Goal: Task Accomplishment & Management: Use online tool/utility

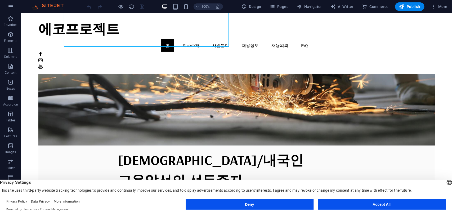
scroll to position [79, 0]
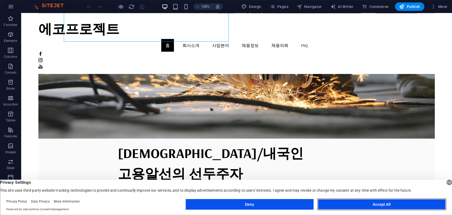
click at [386, 202] on button "Accept All" at bounding box center [382, 204] width 128 height 11
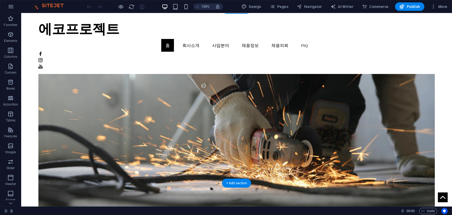
scroll to position [0, 0]
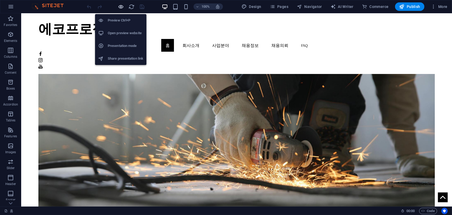
click at [119, 7] on icon "button" at bounding box center [121, 7] width 6 height 6
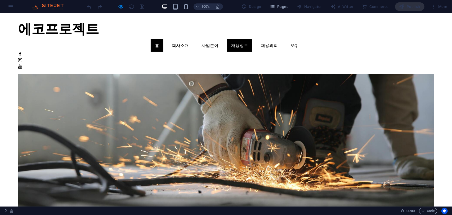
click at [252, 39] on link "채용정보" at bounding box center [239, 45] width 25 height 13
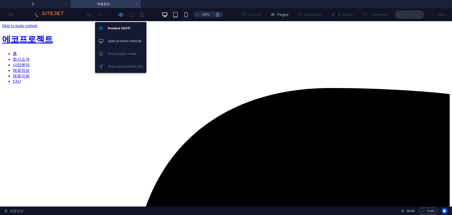
click at [123, 13] on icon "button" at bounding box center [121, 15] width 6 height 6
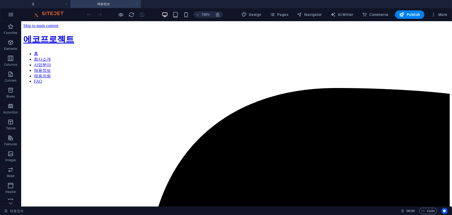
click at [137, 5] on link at bounding box center [136, 4] width 3 height 5
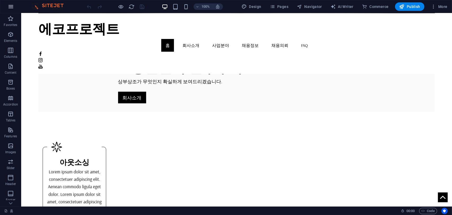
click at [10, 4] on icon "button" at bounding box center [11, 6] width 6 height 6
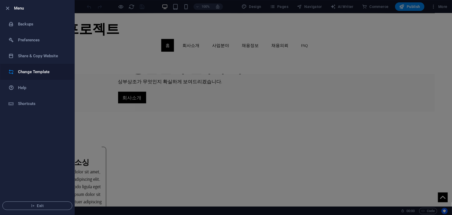
click at [36, 70] on h6 "Change Template" at bounding box center [42, 72] width 49 height 6
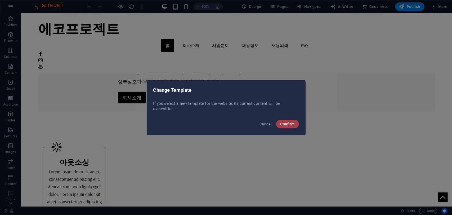
click at [284, 122] on span "Confirm" at bounding box center [287, 124] width 14 height 4
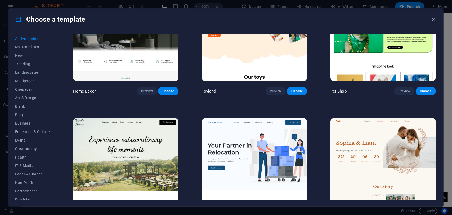
scroll to position [265, 0]
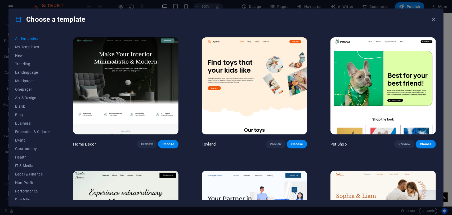
click at [377, 91] on img at bounding box center [382, 85] width 105 height 97
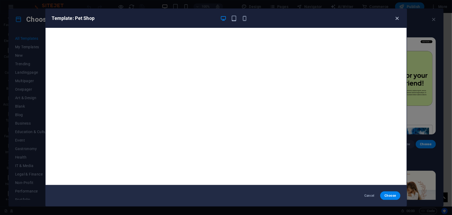
click at [398, 16] on icon "button" at bounding box center [397, 18] width 6 height 6
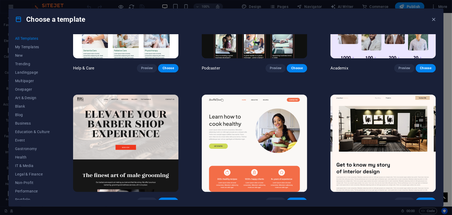
scroll to position [741, 0]
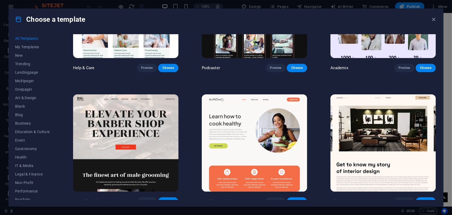
click at [351, 125] on img at bounding box center [382, 142] width 105 height 97
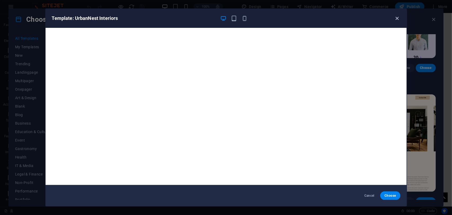
click at [396, 18] on icon "button" at bounding box center [397, 18] width 6 height 6
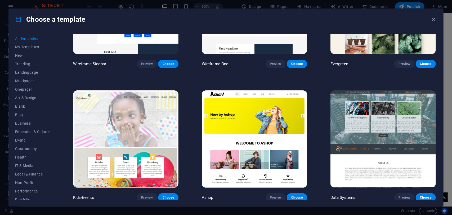
scroll to position [2594, 0]
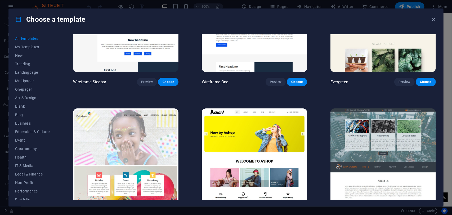
click at [376, 116] on img at bounding box center [382, 156] width 105 height 97
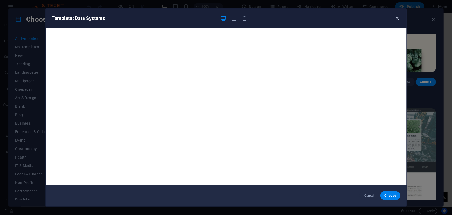
click at [400, 19] on icon "button" at bounding box center [397, 18] width 6 height 6
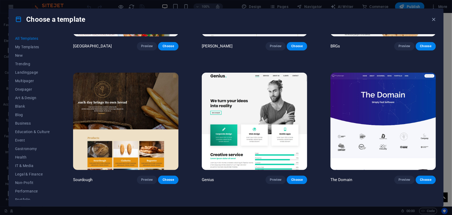
scroll to position [3440, 0]
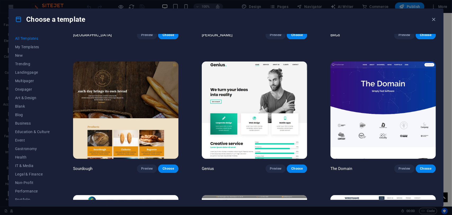
click at [262, 89] on img at bounding box center [254, 109] width 105 height 97
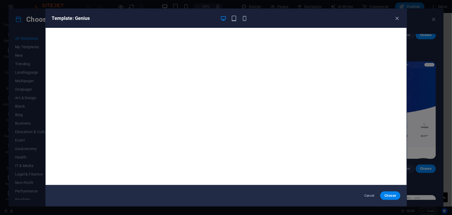
drag, startPoint x: 398, startPoint y: 17, endPoint x: 368, endPoint y: 24, distance: 30.6
click at [398, 18] on icon "button" at bounding box center [397, 18] width 6 height 6
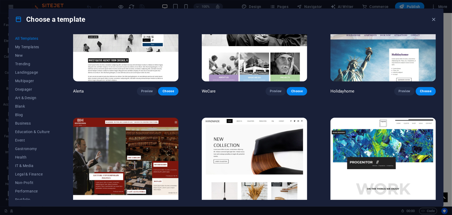
scroll to position [3811, 0]
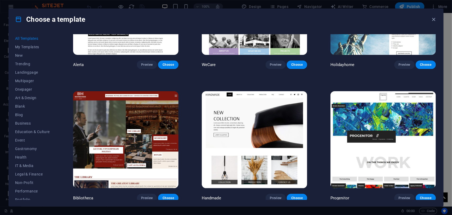
click at [260, 116] on img at bounding box center [254, 139] width 105 height 97
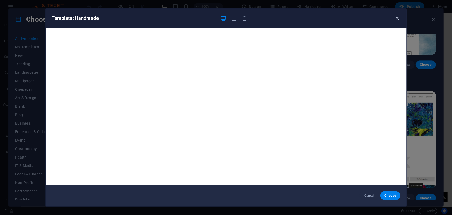
click at [397, 18] on icon "button" at bounding box center [397, 18] width 6 height 6
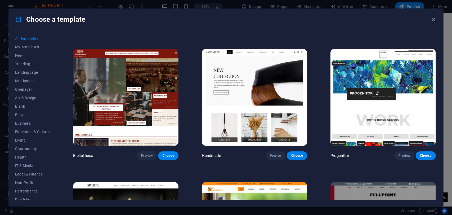
scroll to position [3837, 0]
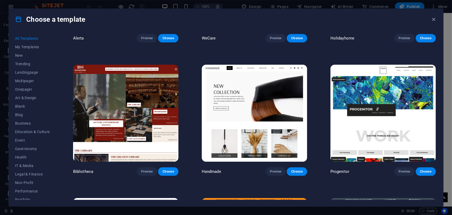
click at [369, 96] on img at bounding box center [382, 113] width 105 height 97
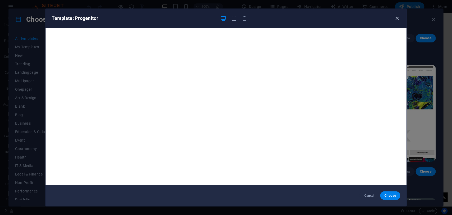
click at [395, 19] on icon "button" at bounding box center [397, 18] width 6 height 6
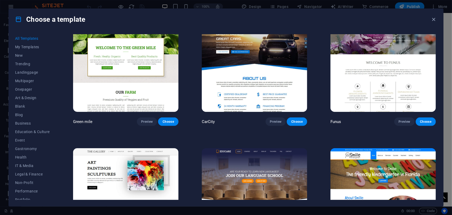
scroll to position [4340, 0]
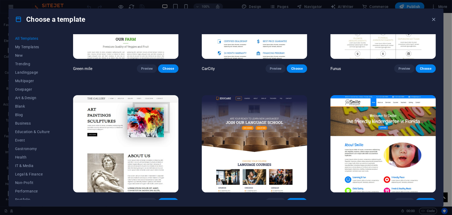
click at [282, 118] on img at bounding box center [254, 143] width 105 height 97
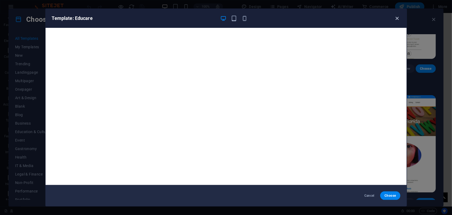
click at [395, 17] on icon "button" at bounding box center [397, 18] width 6 height 6
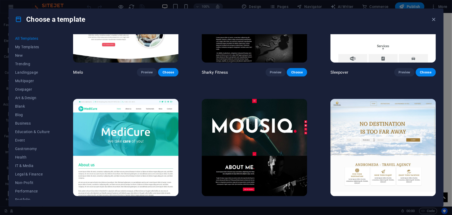
scroll to position [4605, 0]
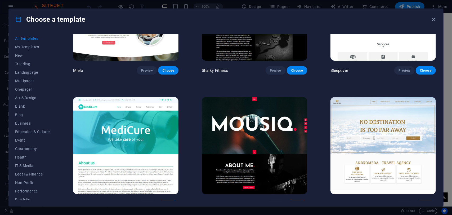
click at [282, 108] on img at bounding box center [254, 145] width 105 height 97
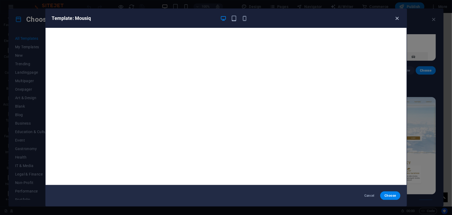
click at [396, 18] on icon "button" at bounding box center [397, 18] width 6 height 6
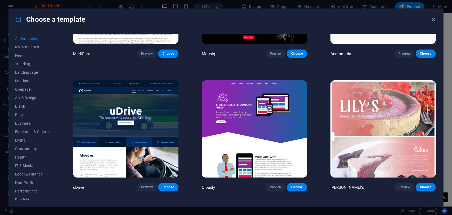
scroll to position [4764, 0]
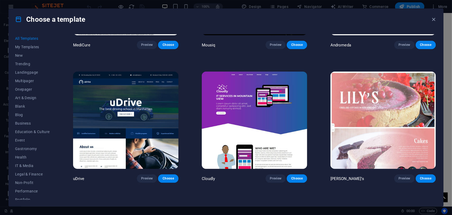
click at [149, 90] on img at bounding box center [125, 119] width 105 height 97
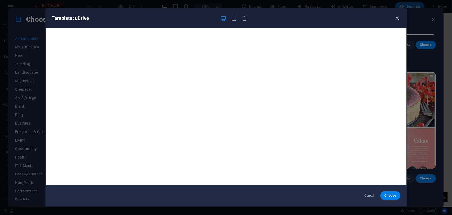
click at [394, 18] on icon "button" at bounding box center [397, 18] width 6 height 6
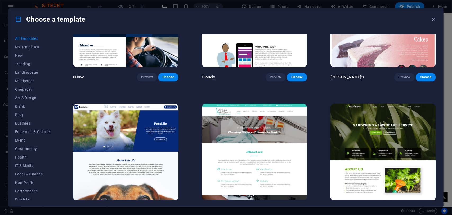
scroll to position [4870, 0]
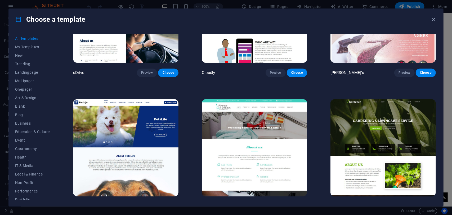
click at [161, 110] on img at bounding box center [125, 147] width 105 height 97
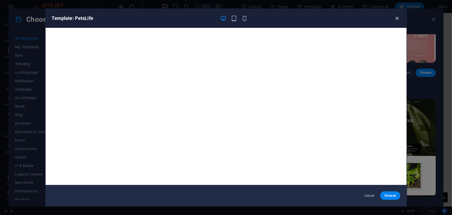
click at [395, 19] on icon "button" at bounding box center [397, 18] width 6 height 6
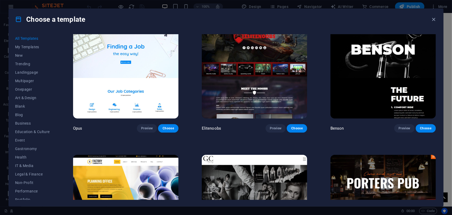
scroll to position [5002, 0]
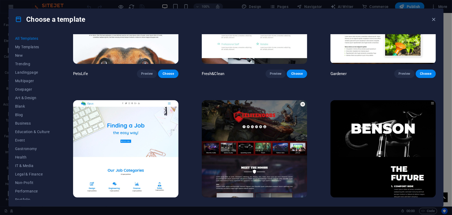
click at [137, 118] on img at bounding box center [125, 148] width 105 height 97
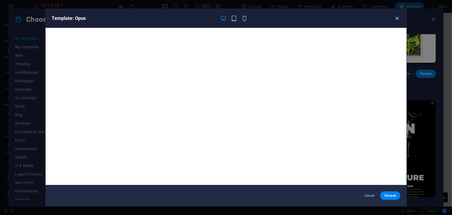
click at [397, 17] on icon "button" at bounding box center [397, 18] width 6 height 6
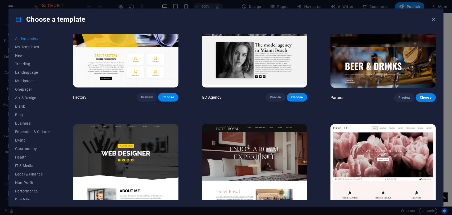
scroll to position [5156, 0]
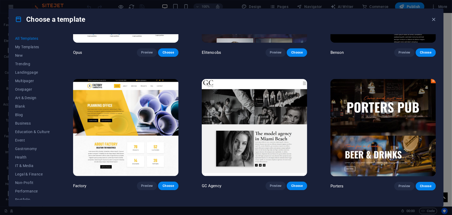
click at [273, 107] on img at bounding box center [254, 127] width 105 height 97
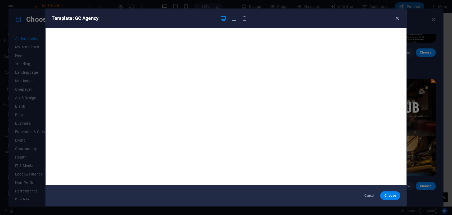
click at [397, 17] on icon "button" at bounding box center [397, 18] width 6 height 6
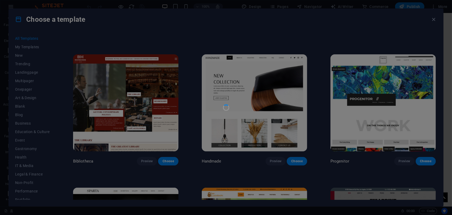
scroll to position [3833, 0]
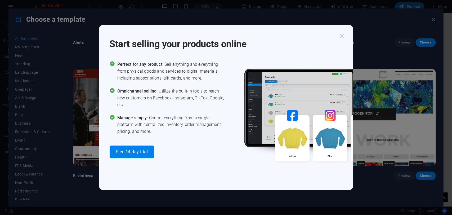
click at [339, 40] on icon "button" at bounding box center [342, 36] width 10 height 10
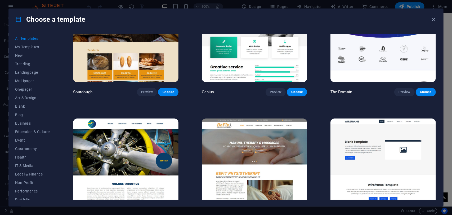
scroll to position [3516, 0]
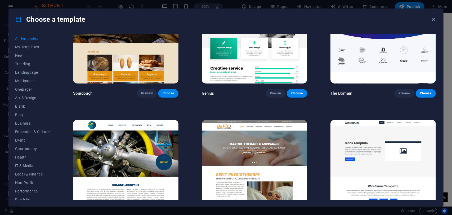
click at [380, 151] on img at bounding box center [382, 168] width 105 height 97
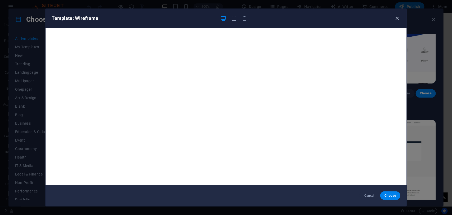
click at [398, 18] on icon "button" at bounding box center [397, 18] width 6 height 6
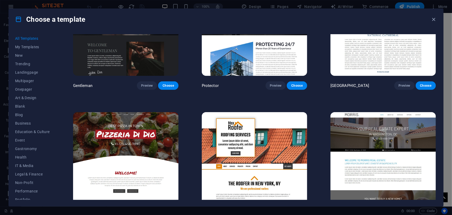
scroll to position [2986, 0]
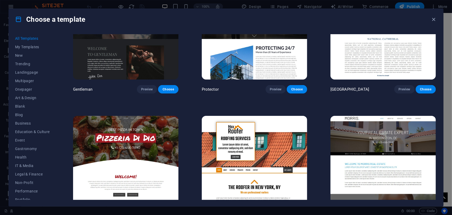
click at [263, 134] on img at bounding box center [254, 164] width 105 height 97
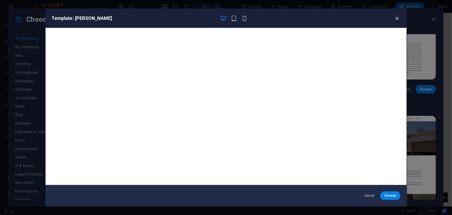
click at [395, 17] on icon "button" at bounding box center [397, 18] width 6 height 6
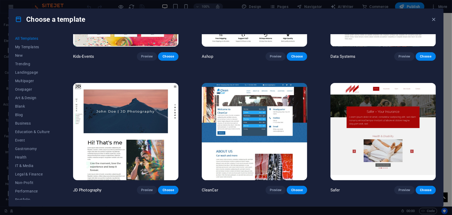
scroll to position [2748, 0]
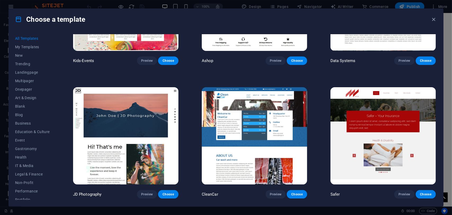
click at [257, 115] on img at bounding box center [254, 135] width 105 height 97
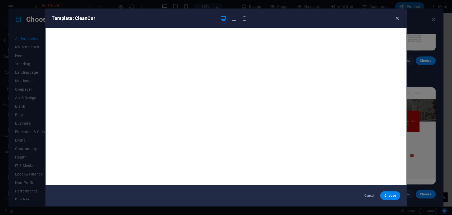
click at [398, 18] on icon "button" at bounding box center [397, 18] width 6 height 6
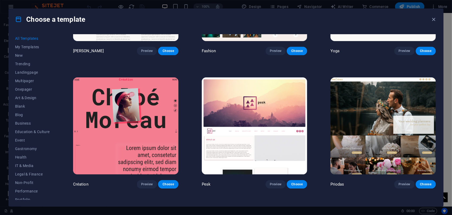
scroll to position [2351, 0]
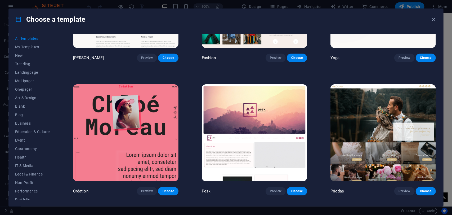
click at [395, 116] on img at bounding box center [382, 132] width 105 height 97
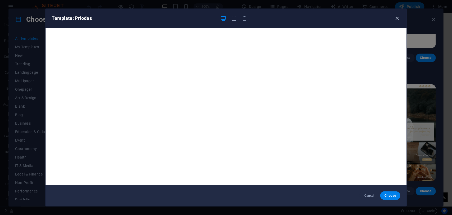
click at [394, 19] on icon "button" at bounding box center [397, 18] width 6 height 6
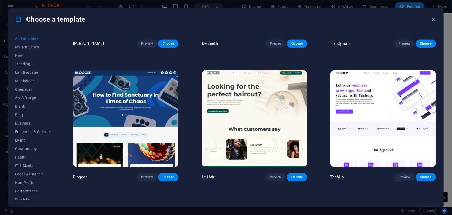
scroll to position [2087, 0]
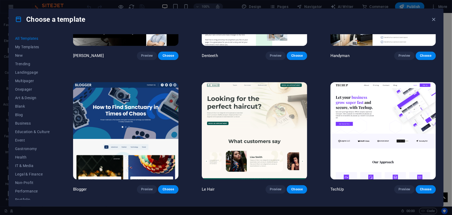
click at [159, 116] on img at bounding box center [125, 130] width 105 height 97
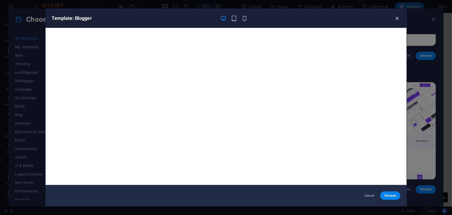
click at [396, 19] on icon "button" at bounding box center [397, 18] width 6 height 6
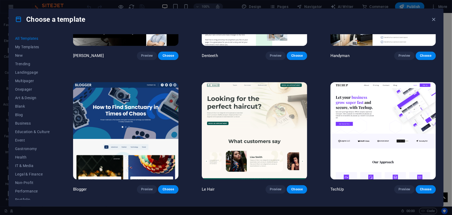
click at [151, 109] on img at bounding box center [125, 130] width 105 height 97
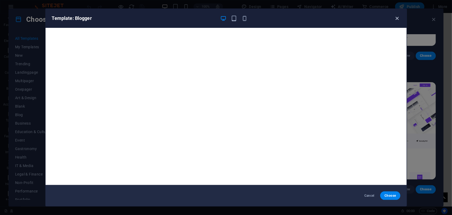
click at [396, 16] on icon "button" at bounding box center [397, 18] width 6 height 6
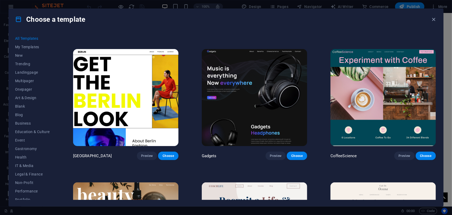
scroll to position [1716, 0]
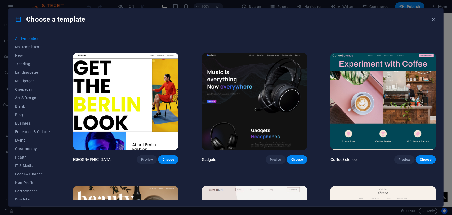
click at [351, 100] on img at bounding box center [382, 101] width 105 height 97
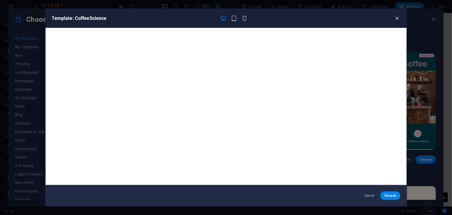
click at [396, 17] on icon "button" at bounding box center [397, 18] width 6 height 6
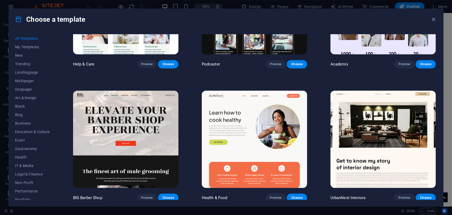
scroll to position [763, 0]
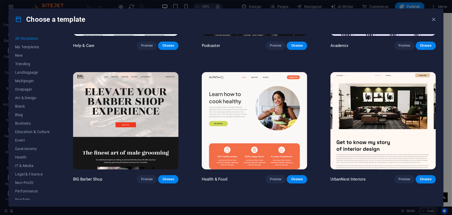
click at [359, 116] on img at bounding box center [382, 120] width 105 height 97
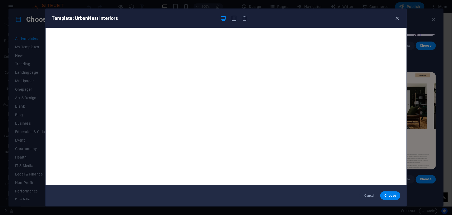
click at [395, 17] on icon "button" at bounding box center [397, 18] width 6 height 6
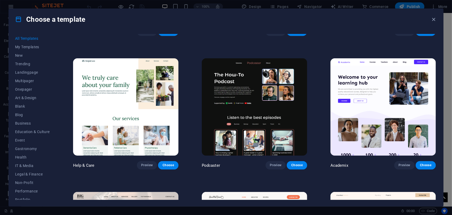
scroll to position [631, 0]
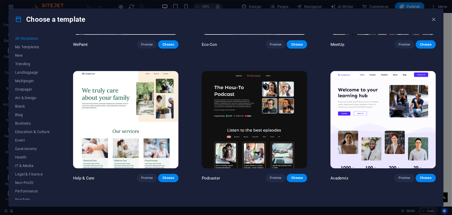
click at [267, 105] on img at bounding box center [254, 119] width 105 height 97
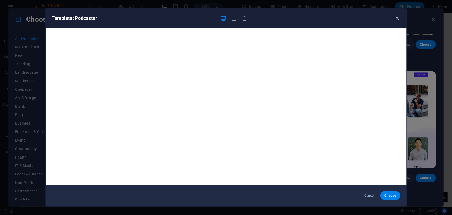
click at [399, 17] on icon "button" at bounding box center [397, 18] width 6 height 6
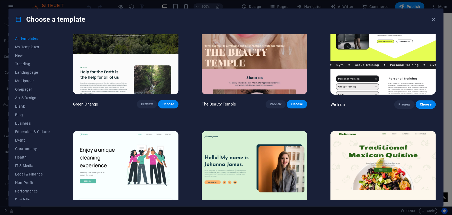
scroll to position [953, 0]
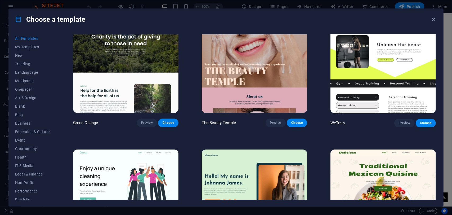
click at [388, 58] on img at bounding box center [382, 64] width 105 height 97
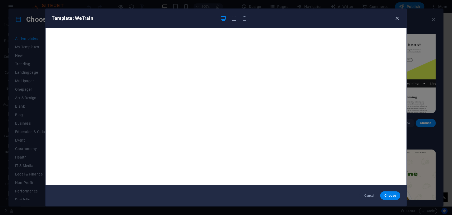
click at [398, 21] on icon "button" at bounding box center [397, 18] width 6 height 6
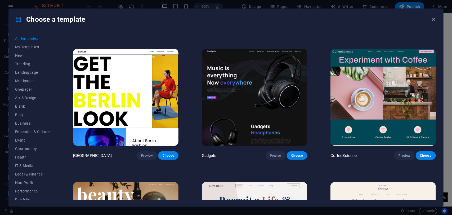
scroll to position [1720, 0]
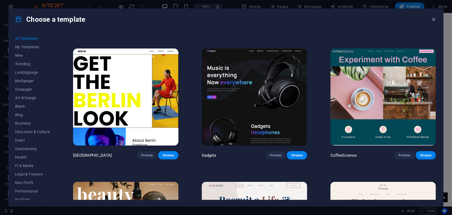
click at [154, 102] on img at bounding box center [125, 96] width 105 height 97
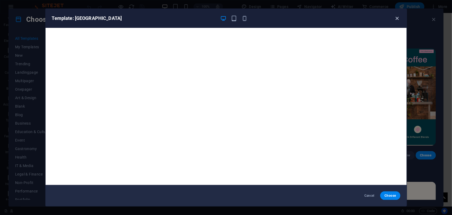
click at [394, 20] on icon "button" at bounding box center [397, 18] width 6 height 6
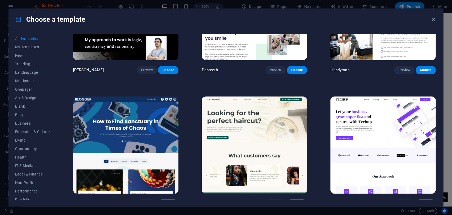
scroll to position [2091, 0]
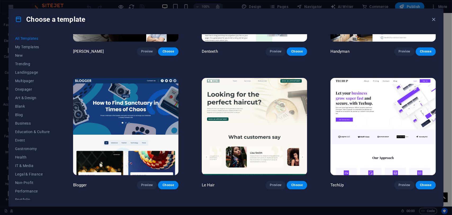
click at [162, 115] on img at bounding box center [125, 126] width 105 height 97
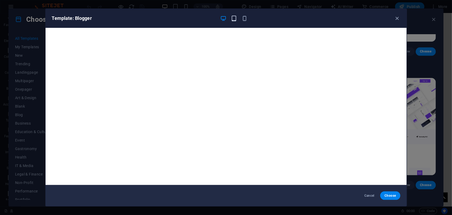
click at [234, 19] on icon "button" at bounding box center [234, 18] width 6 height 6
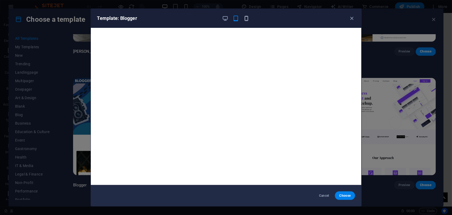
click at [248, 19] on icon "button" at bounding box center [246, 18] width 6 height 6
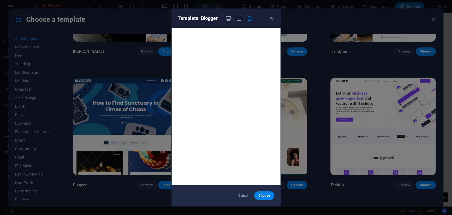
click at [224, 16] on div "Template: Blogger" at bounding box center [223, 18] width 90 height 6
click at [228, 19] on icon "button" at bounding box center [228, 18] width 6 height 6
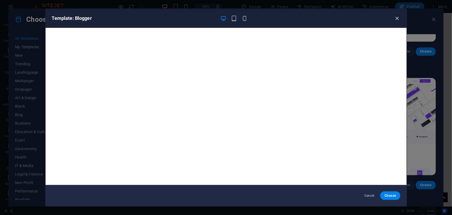
click at [396, 16] on icon "button" at bounding box center [397, 18] width 6 height 6
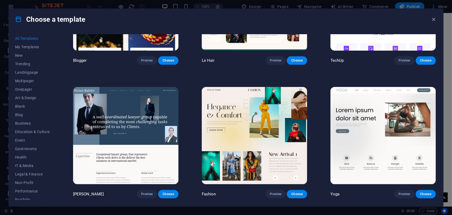
scroll to position [2223, 0]
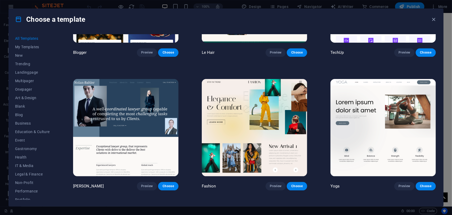
click at [369, 108] on img at bounding box center [382, 127] width 105 height 97
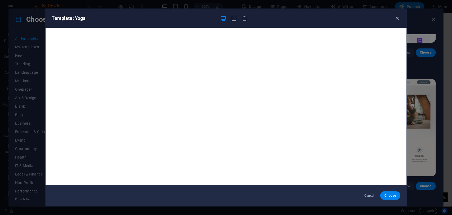
click at [397, 19] on icon "button" at bounding box center [397, 18] width 6 height 6
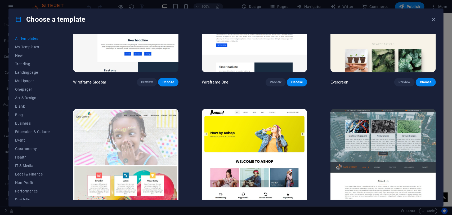
scroll to position [2594, 0]
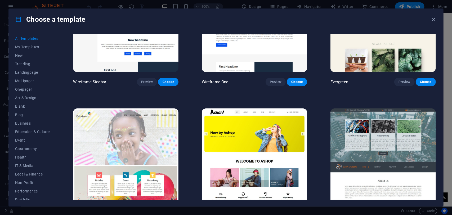
click at [376, 115] on img at bounding box center [382, 156] width 105 height 97
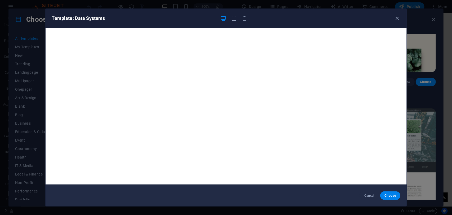
scroll to position [1, 0]
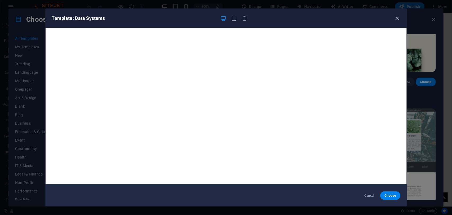
click at [395, 19] on icon "button" at bounding box center [397, 18] width 6 height 6
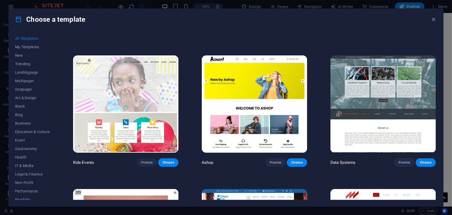
scroll to position [2620, 0]
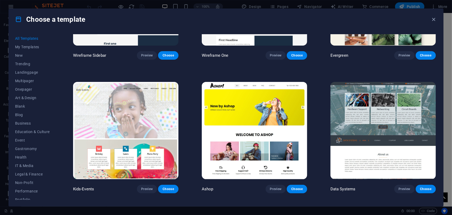
click at [373, 110] on img at bounding box center [382, 130] width 105 height 97
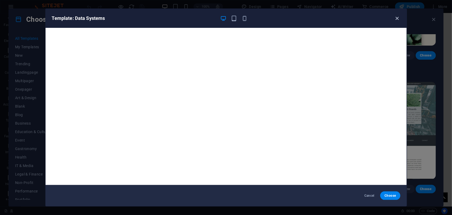
click at [395, 19] on icon "button" at bounding box center [397, 18] width 6 height 6
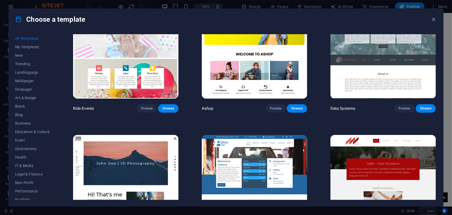
scroll to position [2726, 0]
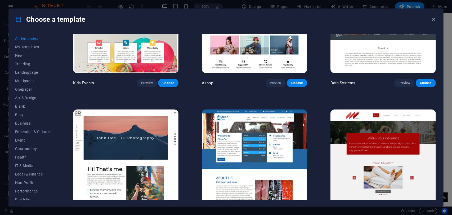
click at [262, 147] on img at bounding box center [254, 157] width 105 height 97
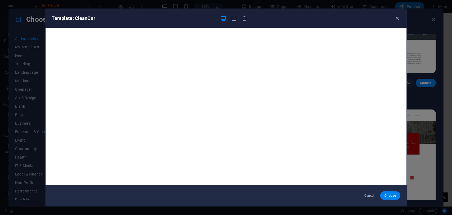
click at [396, 18] on icon "button" at bounding box center [397, 18] width 6 height 6
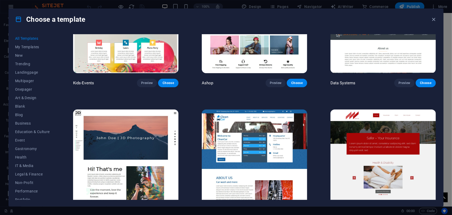
click at [387, 126] on img at bounding box center [382, 157] width 105 height 97
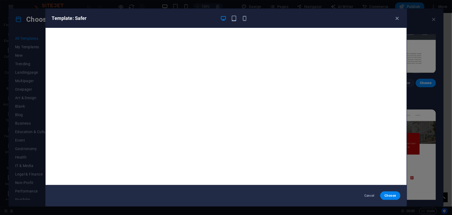
scroll to position [1, 0]
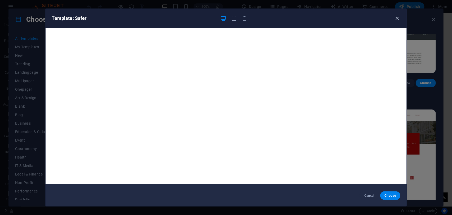
click at [394, 18] on icon "button" at bounding box center [397, 18] width 6 height 6
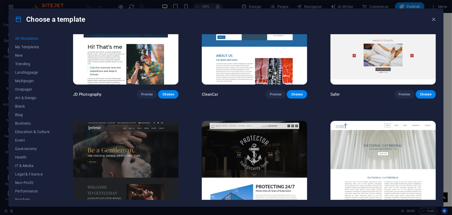
scroll to position [2885, 0]
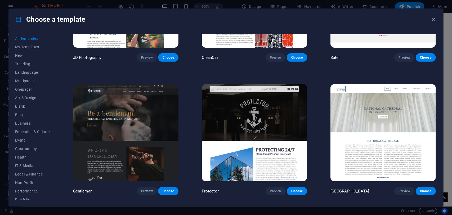
click at [164, 121] on img at bounding box center [125, 132] width 105 height 97
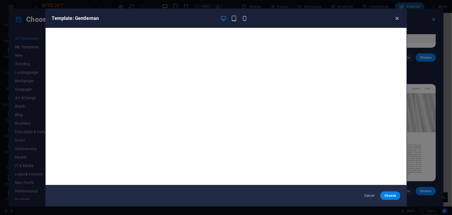
click at [395, 18] on icon "button" at bounding box center [397, 18] width 6 height 6
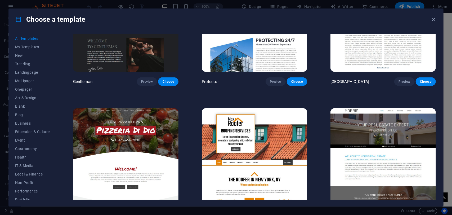
scroll to position [2991, 0]
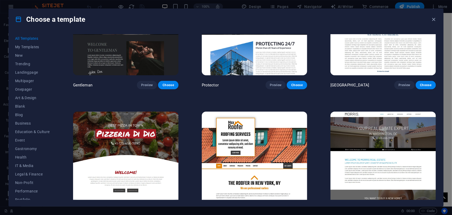
click at [367, 131] on img at bounding box center [382, 159] width 105 height 97
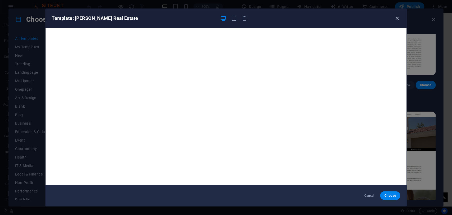
click at [398, 17] on icon "button" at bounding box center [397, 18] width 6 height 6
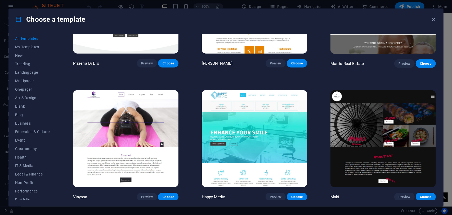
scroll to position [3149, 0]
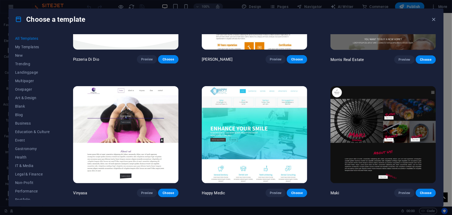
click at [352, 121] on img at bounding box center [382, 134] width 105 height 97
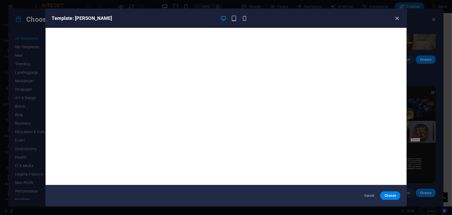
click at [398, 17] on icon "button" at bounding box center [397, 18] width 6 height 6
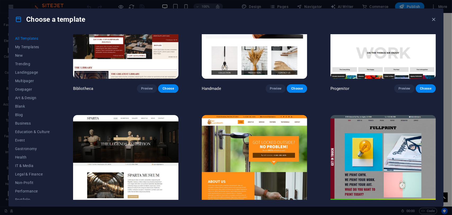
scroll to position [3917, 0]
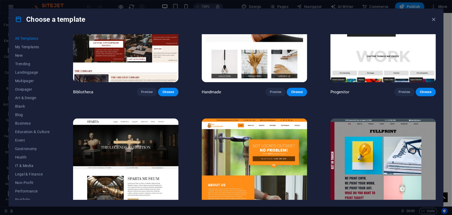
click at [232, 130] on img at bounding box center [254, 166] width 105 height 97
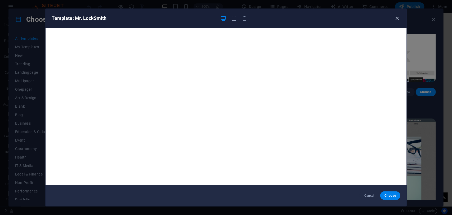
click at [396, 17] on icon "button" at bounding box center [397, 18] width 6 height 6
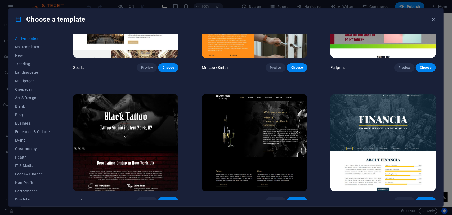
scroll to position [4076, 0]
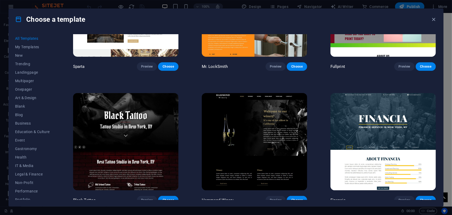
click at [150, 106] on img at bounding box center [125, 141] width 105 height 97
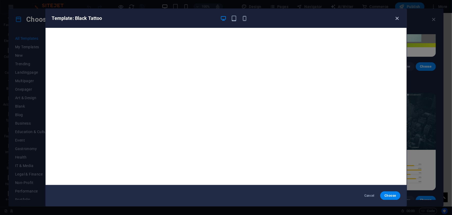
click at [394, 17] on icon "button" at bounding box center [397, 18] width 6 height 6
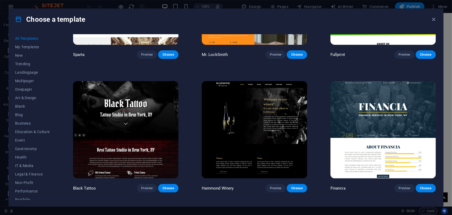
scroll to position [4208, 0]
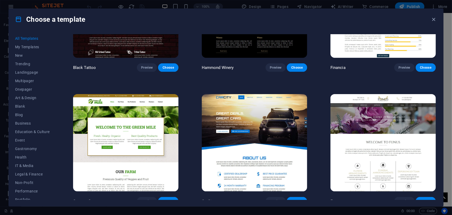
click at [134, 129] on img at bounding box center [125, 142] width 105 height 97
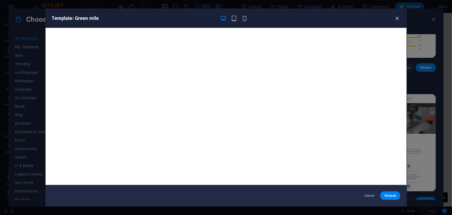
click at [395, 16] on icon "button" at bounding box center [397, 18] width 6 height 6
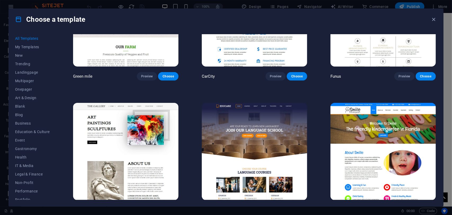
scroll to position [4340, 0]
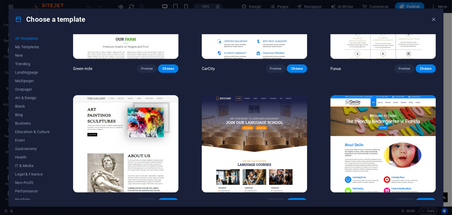
click at [153, 121] on img at bounding box center [125, 143] width 105 height 97
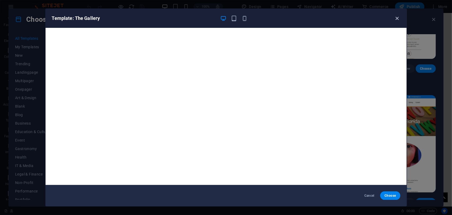
click at [396, 19] on icon "button" at bounding box center [397, 18] width 6 height 6
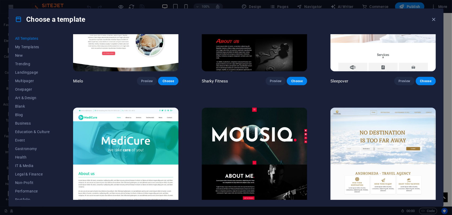
scroll to position [4605, 0]
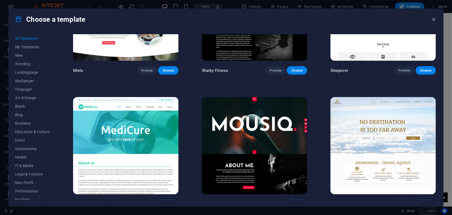
click at [280, 113] on img at bounding box center [254, 145] width 105 height 97
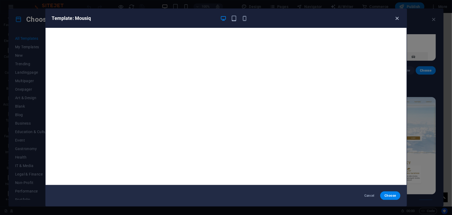
click at [397, 18] on icon "button" at bounding box center [397, 18] width 6 height 6
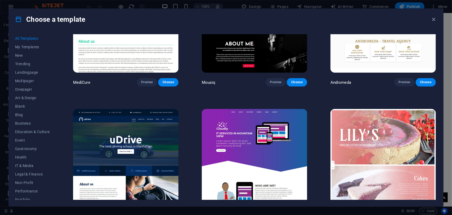
scroll to position [4764, 0]
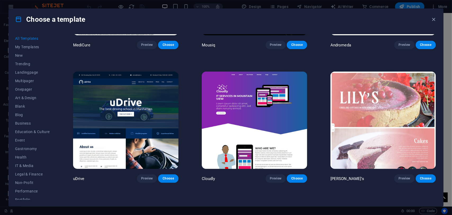
click at [356, 98] on img at bounding box center [382, 119] width 105 height 97
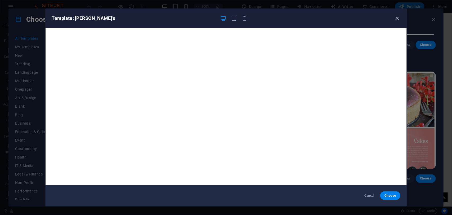
click at [398, 19] on icon "button" at bounding box center [397, 18] width 6 height 6
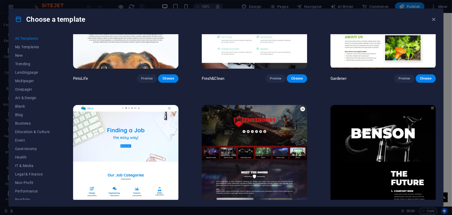
scroll to position [5002, 0]
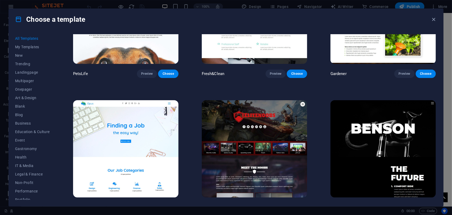
click at [346, 114] on img at bounding box center [382, 148] width 105 height 97
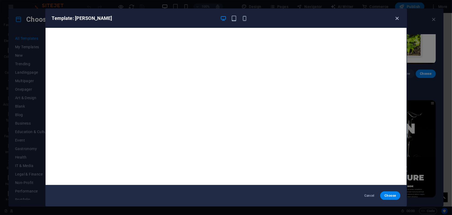
click at [397, 16] on icon "button" at bounding box center [397, 18] width 6 height 6
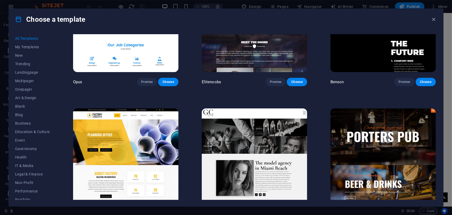
scroll to position [5134, 0]
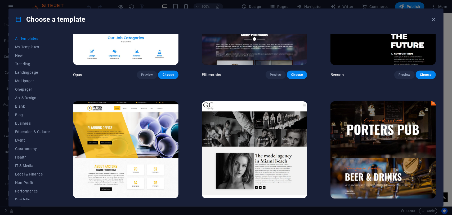
click at [351, 118] on img at bounding box center [382, 149] width 105 height 97
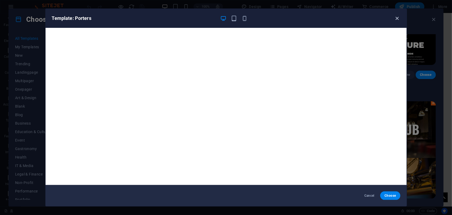
click at [395, 18] on icon "button" at bounding box center [397, 18] width 6 height 6
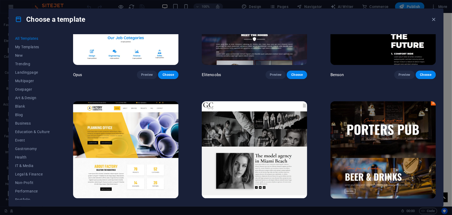
click at [259, 136] on img at bounding box center [254, 149] width 105 height 97
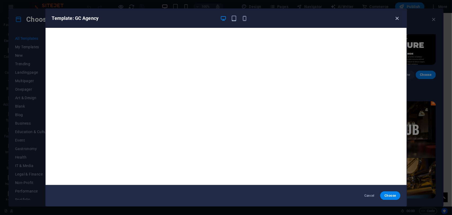
click at [396, 21] on icon "button" at bounding box center [397, 18] width 6 height 6
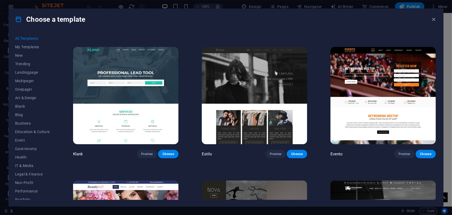
scroll to position [5452, 0]
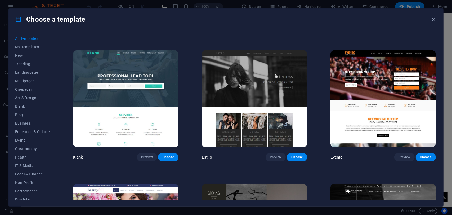
click at [273, 71] on img at bounding box center [254, 98] width 105 height 97
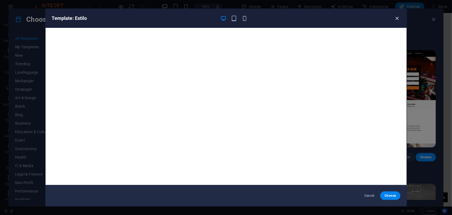
click at [397, 19] on icon "button" at bounding box center [397, 18] width 6 height 6
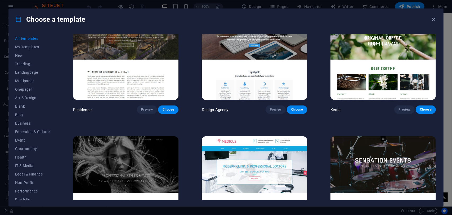
scroll to position [6034, 0]
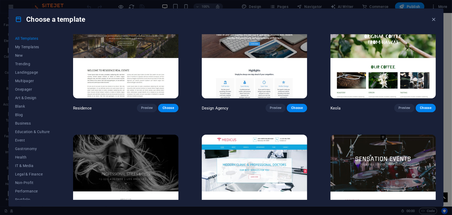
click at [373, 47] on img at bounding box center [382, 49] width 105 height 97
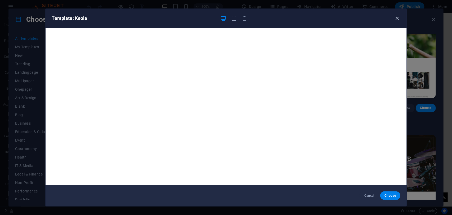
click at [394, 17] on icon "button" at bounding box center [397, 18] width 6 height 6
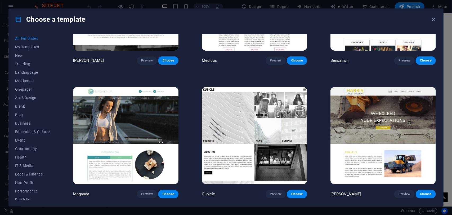
scroll to position [6219, 0]
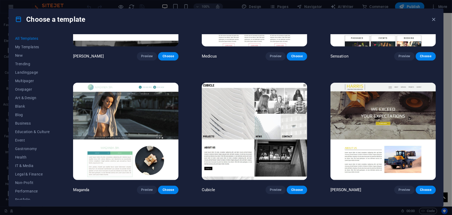
click at [246, 95] on img at bounding box center [254, 131] width 105 height 97
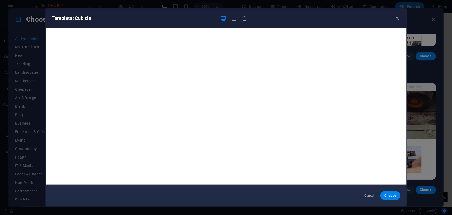
scroll to position [1, 0]
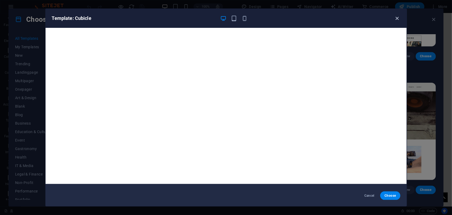
click at [396, 20] on icon "button" at bounding box center [397, 18] width 6 height 6
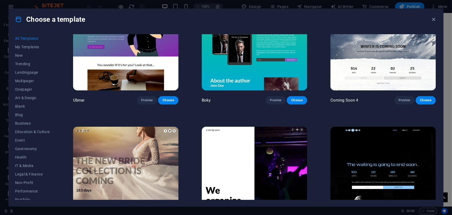
scroll to position [7516, 0]
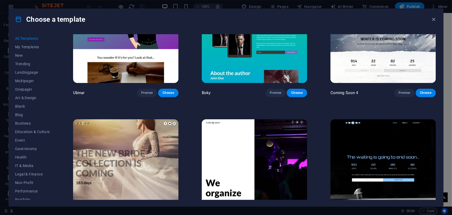
click at [275, 124] on img at bounding box center [254, 167] width 105 height 97
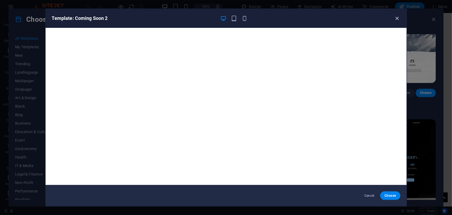
click at [396, 18] on icon "button" at bounding box center [397, 18] width 6 height 6
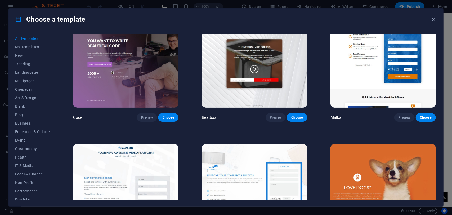
scroll to position [6771, 0]
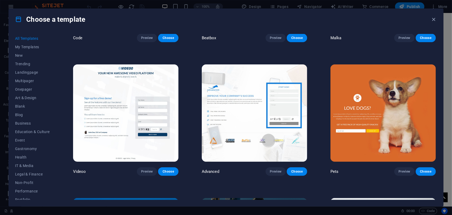
click at [358, 101] on img at bounding box center [382, 112] width 105 height 97
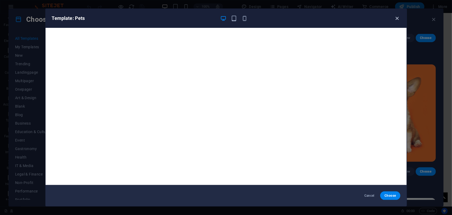
click at [396, 20] on icon "button" at bounding box center [397, 18] width 6 height 6
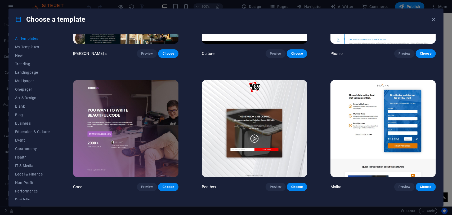
scroll to position [6612, 0]
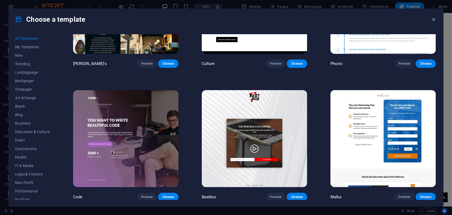
click at [157, 111] on img at bounding box center [125, 138] width 105 height 97
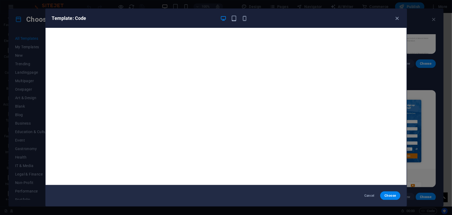
scroll to position [1, 0]
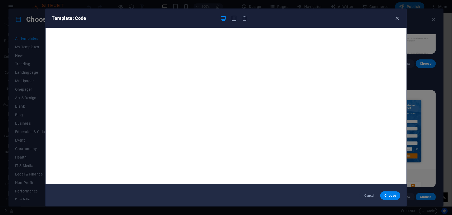
click at [398, 16] on icon "button" at bounding box center [397, 18] width 6 height 6
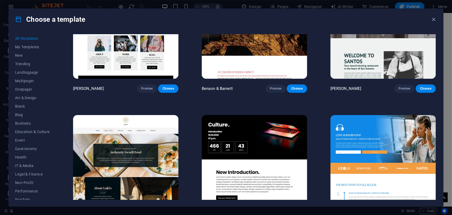
scroll to position [6453, 0]
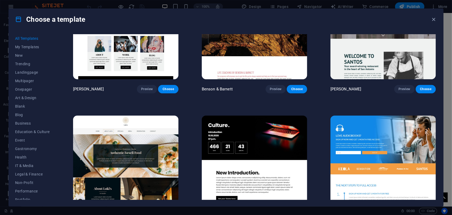
click at [147, 129] on img at bounding box center [125, 163] width 105 height 97
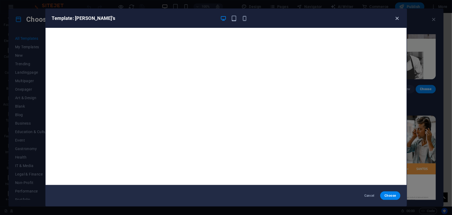
click at [395, 18] on icon "button" at bounding box center [397, 18] width 6 height 6
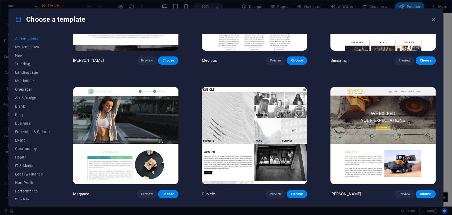
scroll to position [6189, 0]
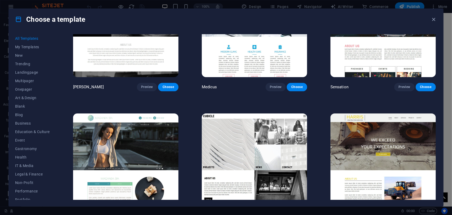
click at [256, 121] on img at bounding box center [254, 161] width 105 height 97
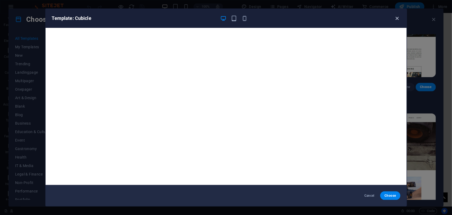
click at [396, 20] on icon "button" at bounding box center [397, 18] width 6 height 6
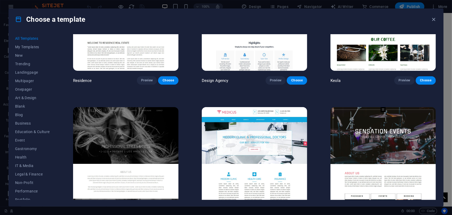
scroll to position [5924, 0]
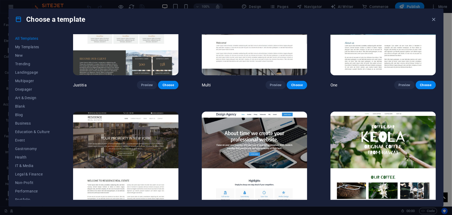
click at [133, 126] on img at bounding box center [125, 159] width 105 height 97
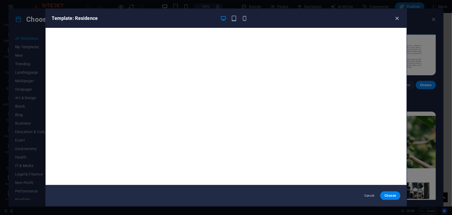
click at [395, 18] on icon "button" at bounding box center [397, 18] width 6 height 6
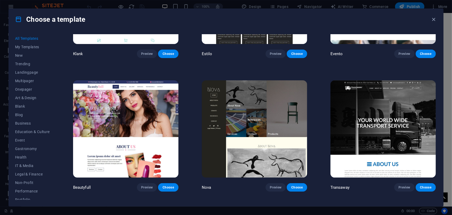
scroll to position [5553, 0]
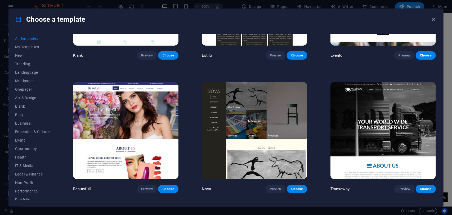
click at [349, 107] on img at bounding box center [382, 130] width 105 height 97
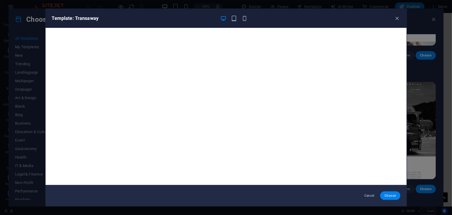
click at [392, 192] on button "Choose" at bounding box center [390, 195] width 20 height 8
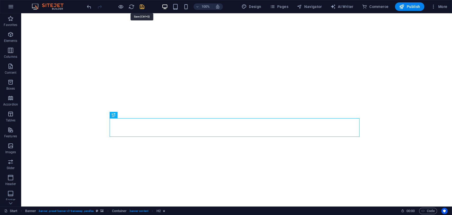
click at [142, 7] on icon "save" at bounding box center [142, 7] width 6 height 6
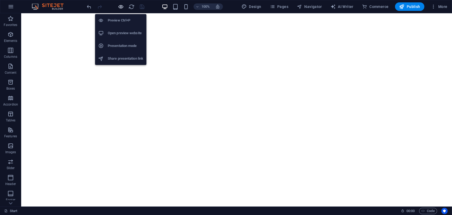
click at [122, 6] on icon "button" at bounding box center [121, 7] width 6 height 6
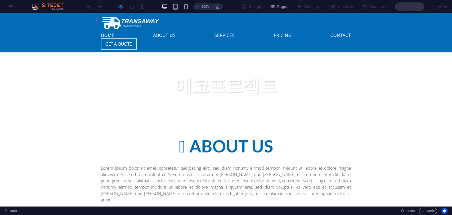
scroll to position [266, 0]
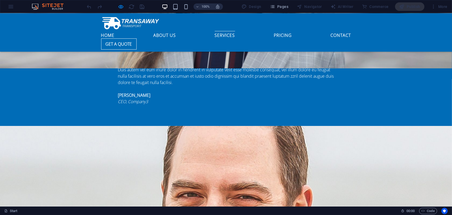
scroll to position [1033, 0]
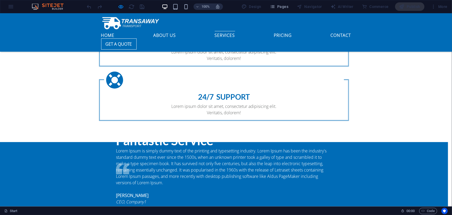
scroll to position [0, 0]
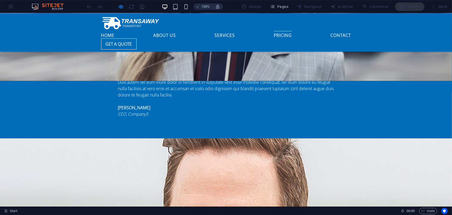
scroll to position [1192, 0]
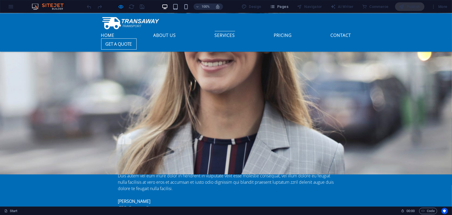
scroll to position [923, 0]
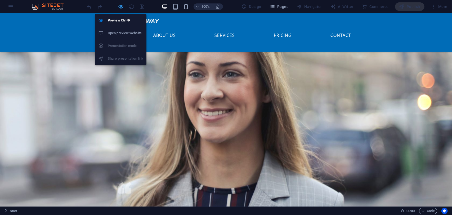
click at [119, 6] on icon "button" at bounding box center [121, 7] width 6 height 6
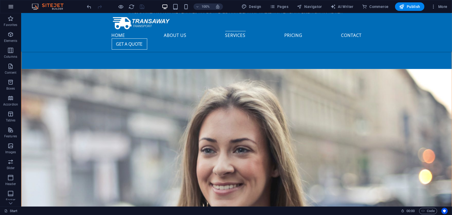
click at [14, 10] on button "button" at bounding box center [10, 6] width 13 height 13
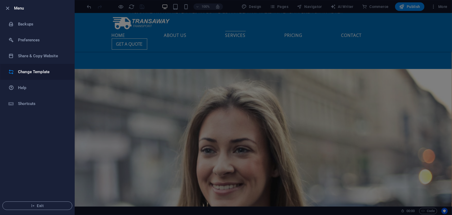
click at [25, 70] on h6 "Change Template" at bounding box center [42, 72] width 49 height 6
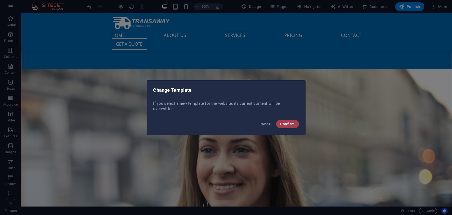
click at [284, 121] on button "Confirm" at bounding box center [287, 124] width 23 height 8
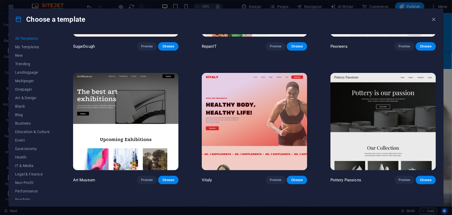
scroll to position [106, 0]
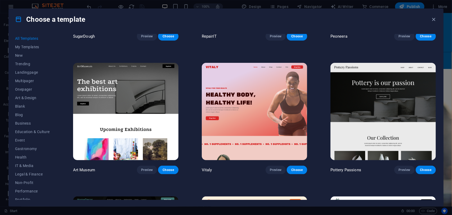
click at [128, 102] on img at bounding box center [125, 111] width 105 height 97
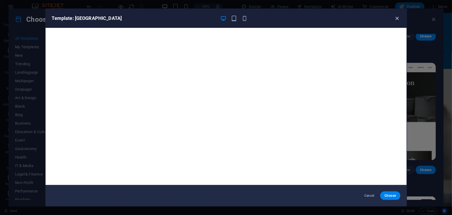
click at [398, 19] on icon "button" at bounding box center [397, 18] width 6 height 6
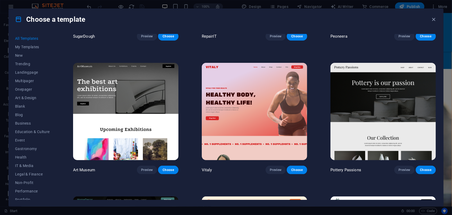
click at [402, 102] on img at bounding box center [382, 111] width 105 height 97
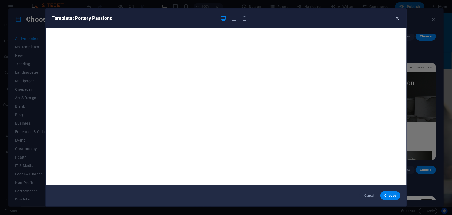
click at [398, 16] on icon "button" at bounding box center [397, 18] width 6 height 6
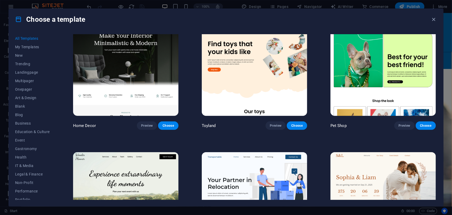
scroll to position [291, 0]
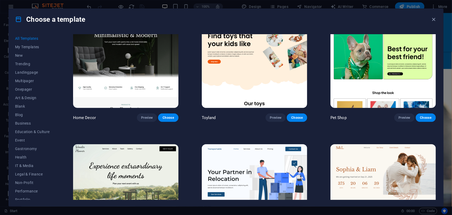
click at [372, 76] on img at bounding box center [382, 59] width 105 height 97
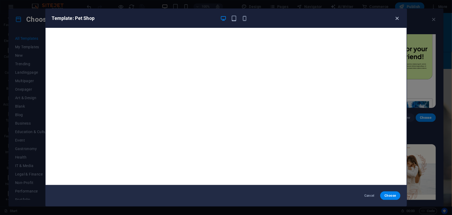
click at [398, 19] on icon "button" at bounding box center [397, 18] width 6 height 6
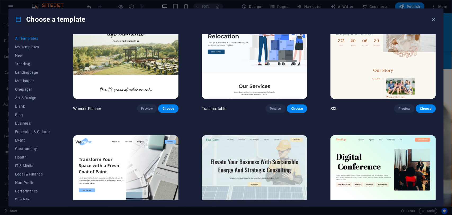
scroll to position [503, 0]
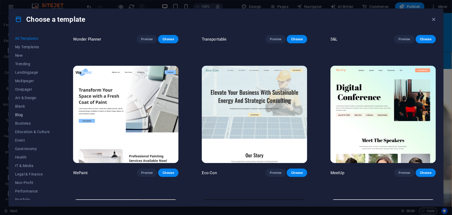
click at [35, 114] on span "Blog" at bounding box center [32, 114] width 35 height 4
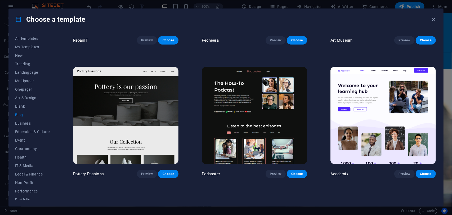
scroll to position [106, 0]
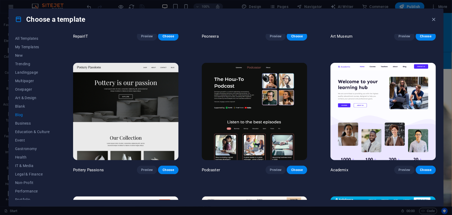
click at [272, 107] on img at bounding box center [254, 111] width 105 height 97
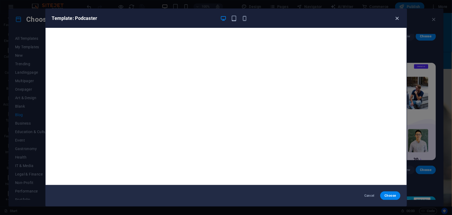
click at [396, 20] on icon "button" at bounding box center [397, 18] width 6 height 6
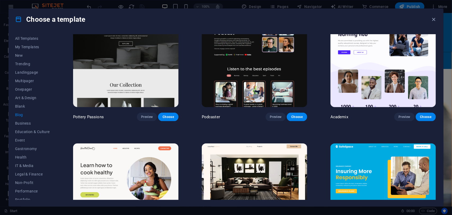
scroll to position [238, 0]
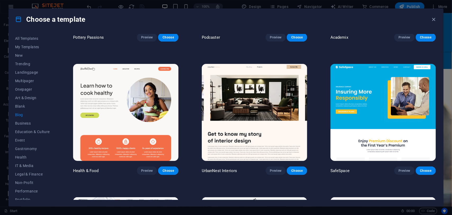
click at [137, 116] on img at bounding box center [125, 112] width 105 height 97
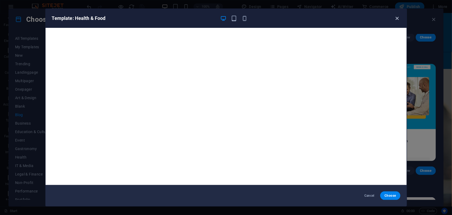
click at [395, 17] on icon "button" at bounding box center [397, 18] width 6 height 6
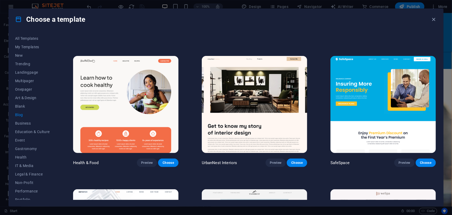
scroll to position [265, 0]
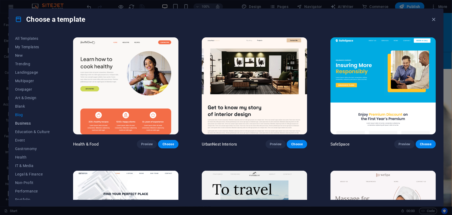
click at [25, 121] on span "Business" at bounding box center [32, 123] width 35 height 4
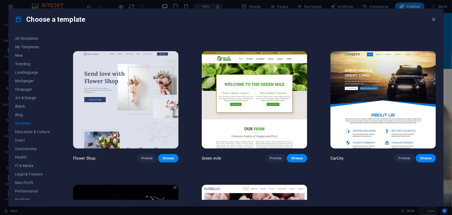
scroll to position [105, 0]
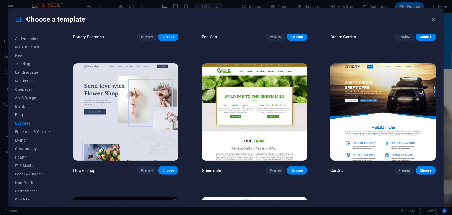
click at [25, 116] on span "Blog" at bounding box center [32, 114] width 35 height 4
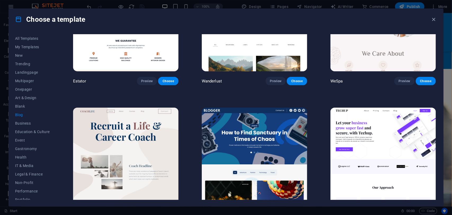
scroll to position [476, 0]
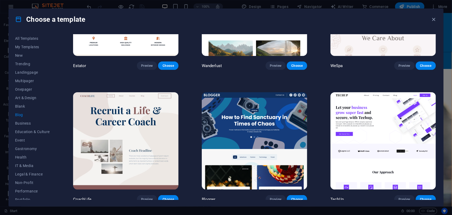
click at [368, 131] on img at bounding box center [382, 140] width 105 height 97
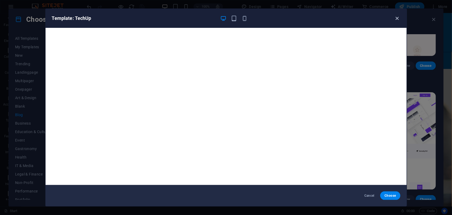
click at [396, 17] on icon "button" at bounding box center [397, 18] width 6 height 6
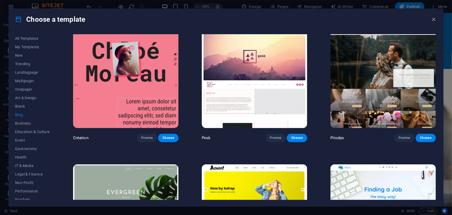
scroll to position [820, 0]
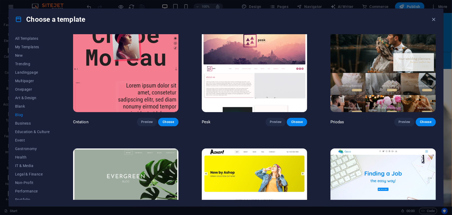
click at [392, 78] on img at bounding box center [382, 63] width 105 height 97
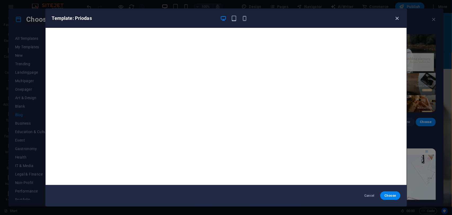
click at [398, 17] on icon "button" at bounding box center [397, 18] width 6 height 6
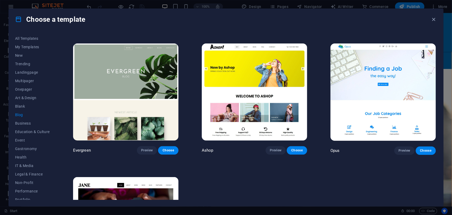
scroll to position [926, 0]
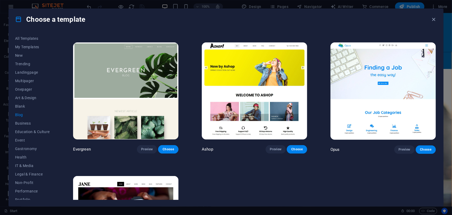
click at [395, 79] on img at bounding box center [382, 90] width 105 height 97
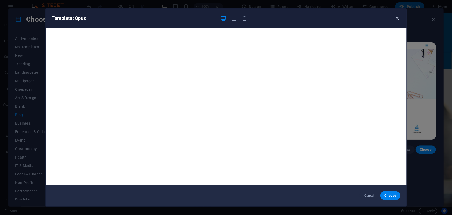
click at [395, 18] on icon "button" at bounding box center [397, 18] width 6 height 6
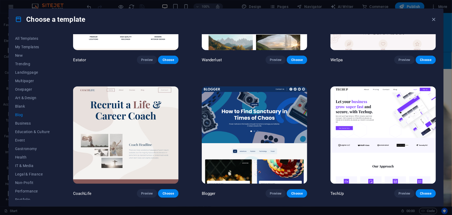
scroll to position [476, 0]
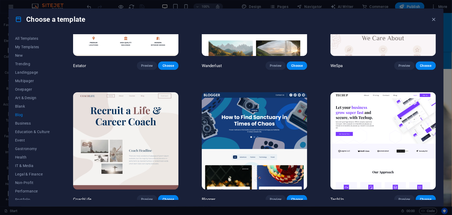
click at [300, 124] on img at bounding box center [254, 140] width 105 height 97
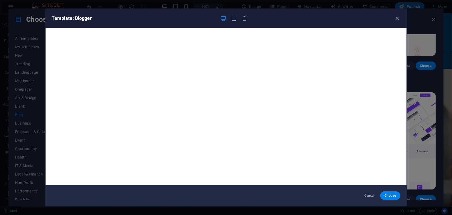
scroll to position [1, 0]
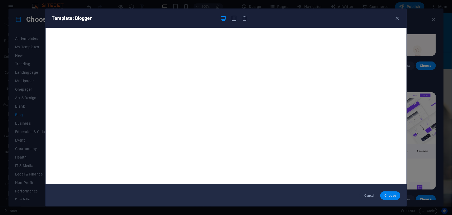
click at [390, 193] on span "Choose" at bounding box center [389, 195] width 11 height 4
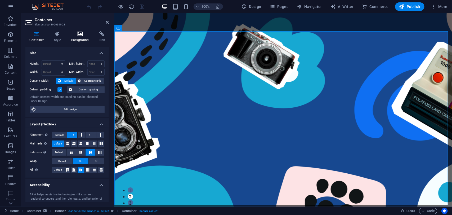
click at [76, 36] on icon at bounding box center [80, 33] width 26 height 5
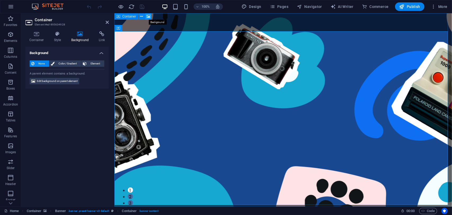
click at [147, 17] on icon at bounding box center [148, 17] width 4 height 6
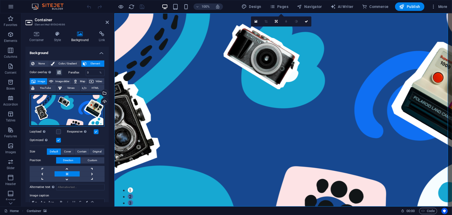
click at [65, 111] on div "Drag files here, click to choose files or select files from Files or our free s…" at bounding box center [67, 109] width 75 height 33
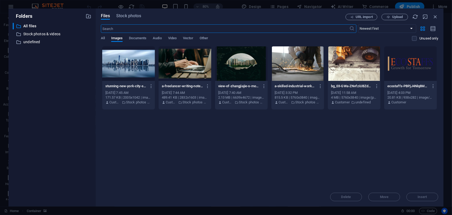
click at [136, 67] on div at bounding box center [128, 63] width 53 height 34
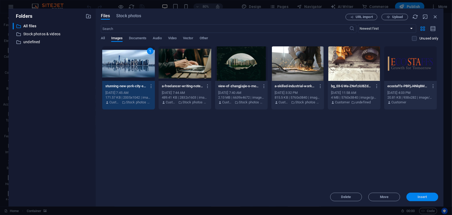
click at [420, 195] on span "Insert" at bounding box center [422, 196] width 9 height 3
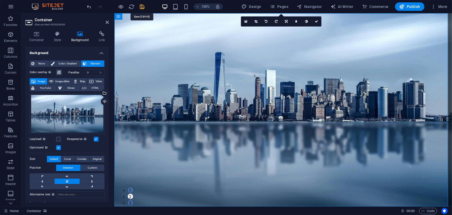
click at [142, 7] on icon "save" at bounding box center [142, 7] width 6 height 6
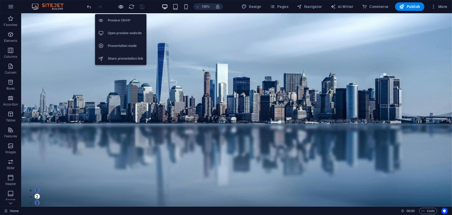
click at [121, 6] on icon "button" at bounding box center [121, 7] width 6 height 6
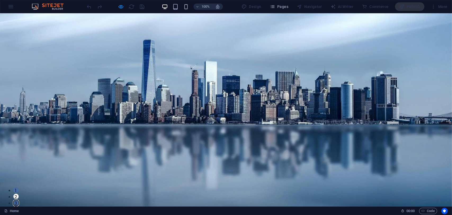
click at [19, 200] on button "3" at bounding box center [15, 202] width 5 height 5
click at [19, 187] on button "1" at bounding box center [15, 189] width 5 height 5
click at [19, 193] on button "2" at bounding box center [15, 195] width 5 height 5
click at [19, 200] on button "3" at bounding box center [15, 202] width 5 height 5
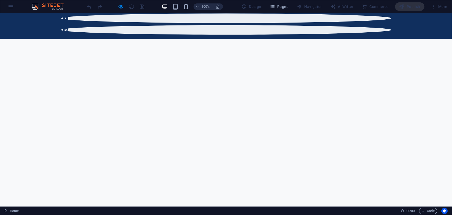
scroll to position [159, 0]
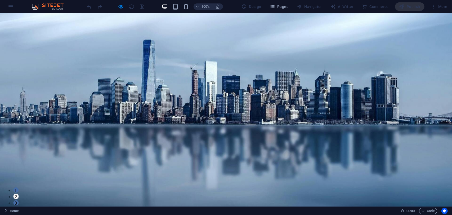
scroll to position [0, 0]
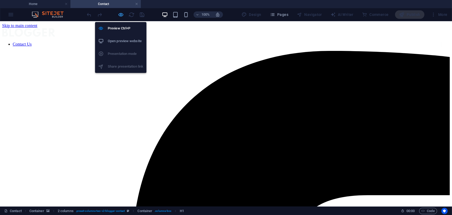
click at [122, 14] on icon "button" at bounding box center [121, 15] width 6 height 6
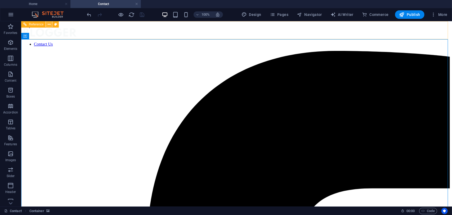
click at [47, 24] on button at bounding box center [49, 24] width 6 height 6
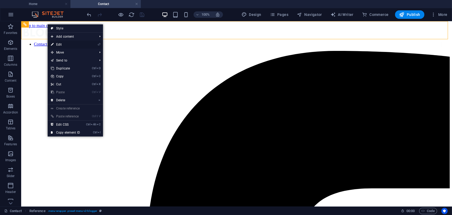
click at [61, 44] on link "⏎ Edit" at bounding box center [65, 44] width 35 height 8
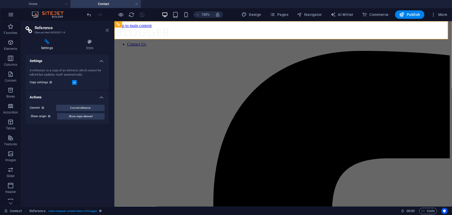
click at [106, 30] on icon at bounding box center [107, 30] width 3 height 4
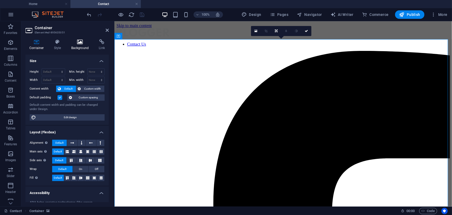
click at [76, 45] on h4 "Background" at bounding box center [81, 44] width 28 height 11
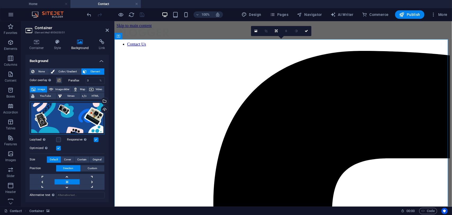
click at [68, 112] on div "Drag files here, click to choose files or select files from Files or our free s…" at bounding box center [67, 117] width 75 height 33
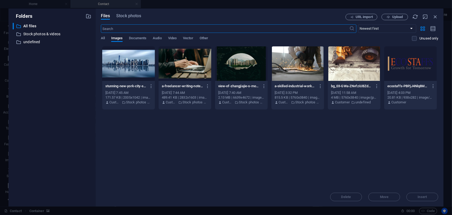
click at [243, 66] on div at bounding box center [241, 63] width 53 height 34
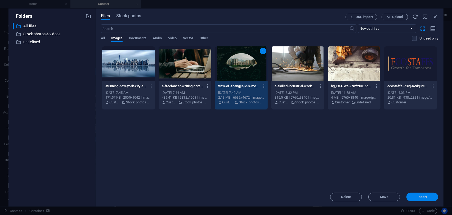
drag, startPoint x: 417, startPoint y: 197, endPoint x: 264, endPoint y: 155, distance: 158.9
click at [417, 197] on span "Insert" at bounding box center [422, 196] width 28 height 3
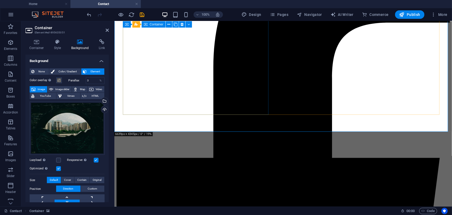
scroll to position [140, 0]
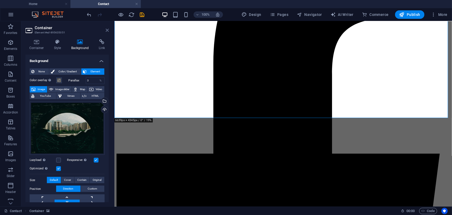
click at [107, 30] on icon at bounding box center [107, 30] width 3 height 4
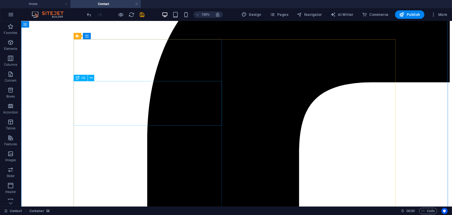
scroll to position [34, 0]
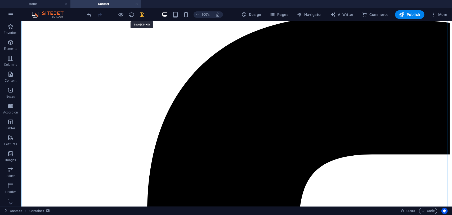
drag, startPoint x: 142, startPoint y: 15, endPoint x: 126, endPoint y: 7, distance: 17.6
click at [142, 15] on icon "save" at bounding box center [142, 15] width 6 height 6
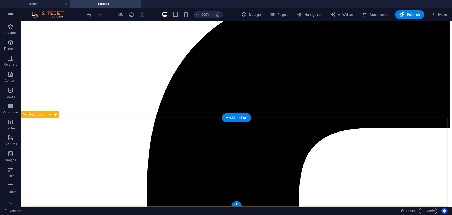
scroll to position [140, 0]
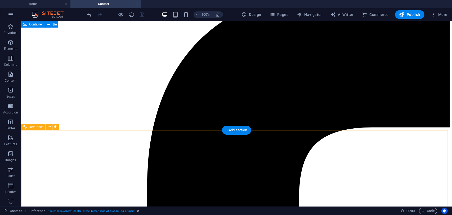
scroll to position [0, 0]
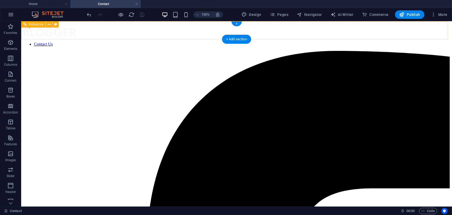
click at [102, 31] on figure at bounding box center [236, 33] width 426 height 10
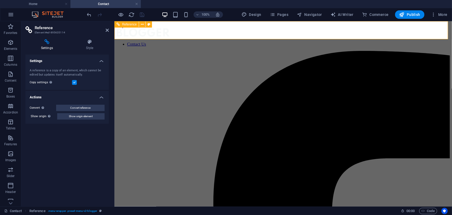
click at [135, 31] on figure at bounding box center [282, 33] width 333 height 10
click at [137, 32] on figure at bounding box center [282, 33] width 333 height 10
click at [85, 43] on icon at bounding box center [90, 41] width 38 height 5
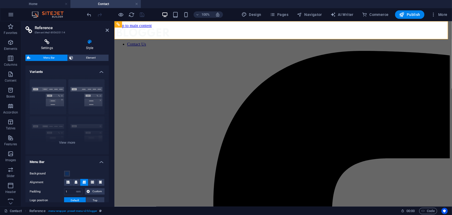
click at [44, 43] on icon at bounding box center [46, 41] width 43 height 5
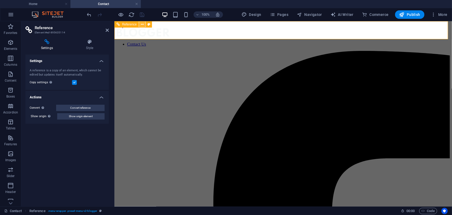
click at [144, 25] on button at bounding box center [142, 24] width 6 height 6
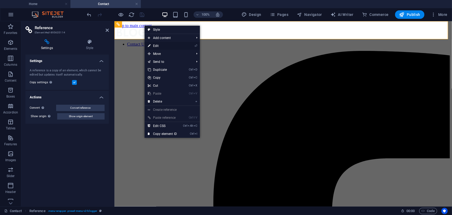
drag, startPoint x: 156, startPoint y: 45, endPoint x: 40, endPoint y: 25, distance: 118.0
click at [156, 45] on link "⏎ Edit" at bounding box center [162, 46] width 35 height 8
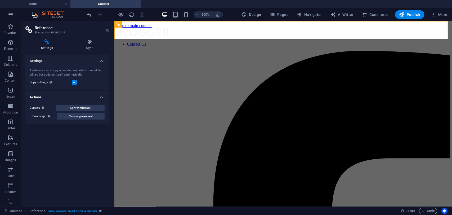
click at [107, 30] on icon at bounding box center [107, 30] width 3 height 4
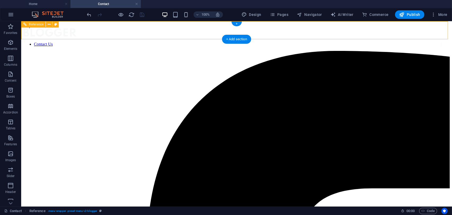
click at [100, 30] on figure at bounding box center [236, 33] width 426 height 10
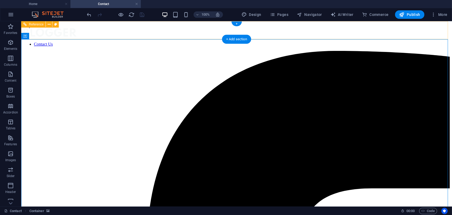
click at [111, 31] on figure at bounding box center [236, 33] width 426 height 10
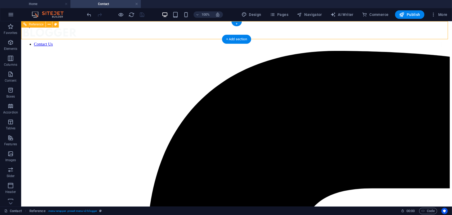
click at [115, 31] on figure at bounding box center [236, 33] width 426 height 10
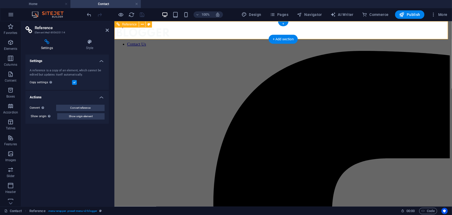
click at [142, 31] on figure at bounding box center [282, 33] width 333 height 10
click at [143, 22] on icon at bounding box center [142, 25] width 3 height 6
click at [91, 44] on icon at bounding box center [90, 41] width 38 height 5
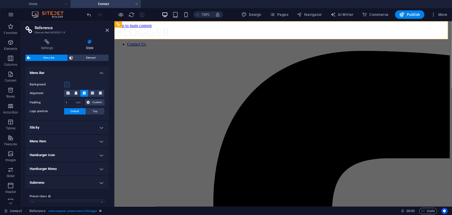
scroll to position [96, 0]
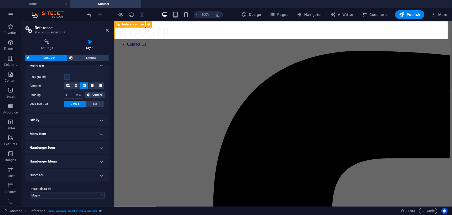
click at [160, 32] on figure at bounding box center [282, 33] width 333 height 10
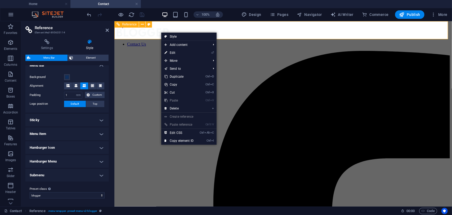
click at [153, 33] on figure at bounding box center [282, 33] width 333 height 10
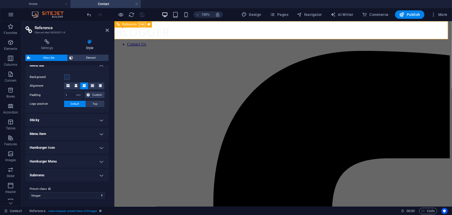
click at [142, 23] on icon at bounding box center [142, 25] width 3 height 6
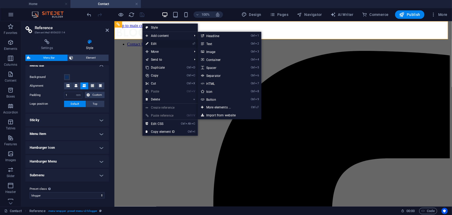
click at [156, 44] on link "⏎ Edit" at bounding box center [159, 44] width 35 height 8
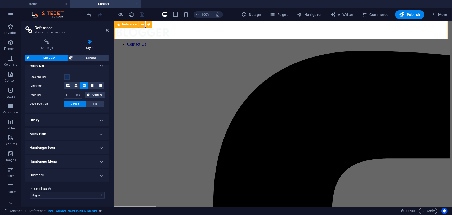
click at [354, 42] on nav "Contact Us" at bounding box center [278, 44] width 325 height 5
click at [51, 56] on span "Menu Bar" at bounding box center [49, 58] width 34 height 6
click at [136, 34] on figure at bounding box center [282, 33] width 333 height 10
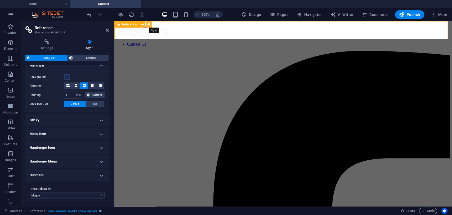
click at [150, 24] on icon at bounding box center [148, 25] width 3 height 6
click at [90, 57] on span "Element" at bounding box center [91, 58] width 32 height 6
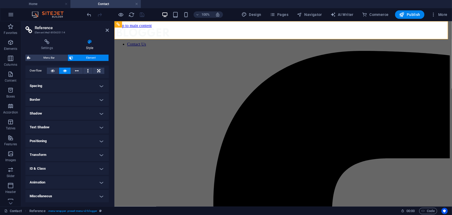
scroll to position [0, 0]
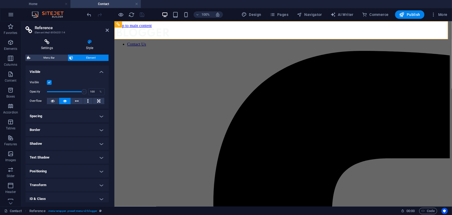
click at [47, 45] on h4 "Settings" at bounding box center [47, 44] width 45 height 11
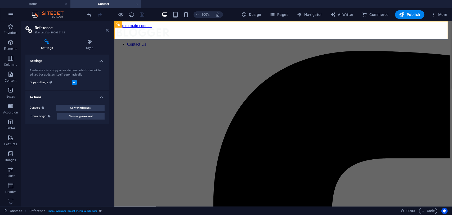
click at [107, 30] on icon at bounding box center [107, 30] width 3 height 4
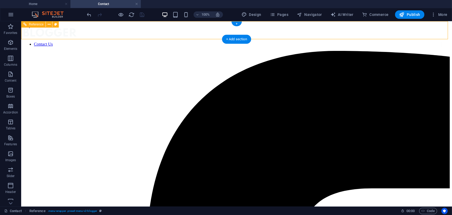
click at [106, 31] on figure at bounding box center [236, 33] width 426 height 10
click at [128, 42] on nav "Contact Us" at bounding box center [232, 44] width 418 height 5
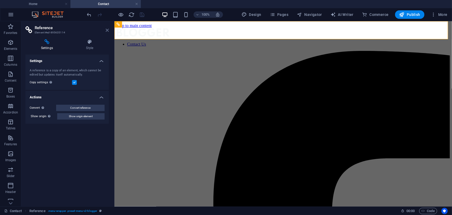
click at [106, 31] on icon at bounding box center [107, 30] width 3 height 4
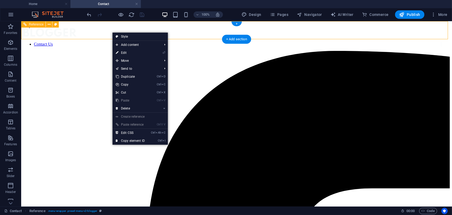
click at [85, 32] on figure at bounding box center [236, 33] width 426 height 10
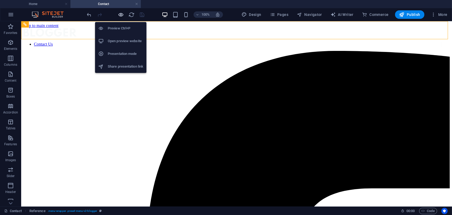
click at [122, 15] on icon "button" at bounding box center [121, 15] width 6 height 6
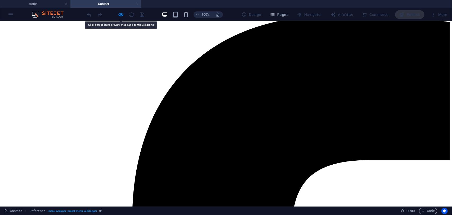
scroll to position [53, 0]
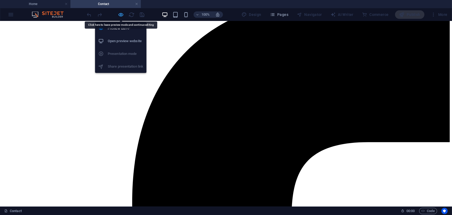
click at [120, 16] on icon "button" at bounding box center [121, 15] width 6 height 6
